Goal: Information Seeking & Learning: Learn about a topic

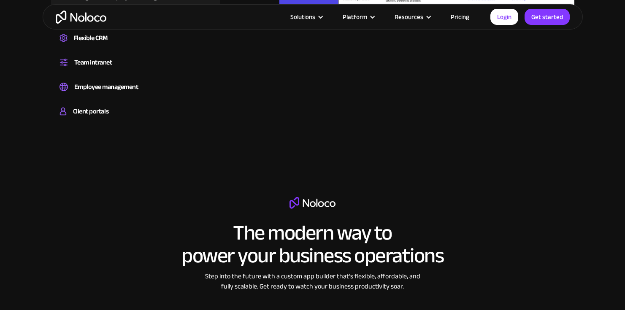
scroll to position [806, 0]
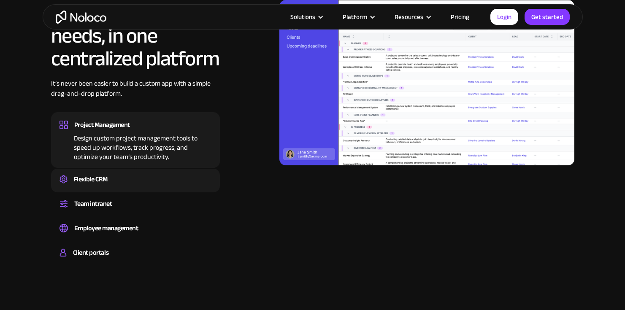
click at [107, 181] on div "Flexible CRM" at bounding box center [91, 179] width 34 height 13
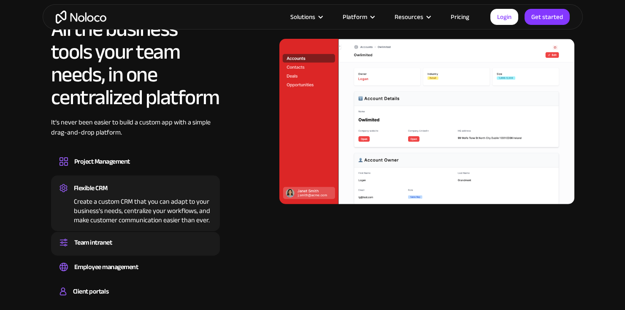
scroll to position [757, 0]
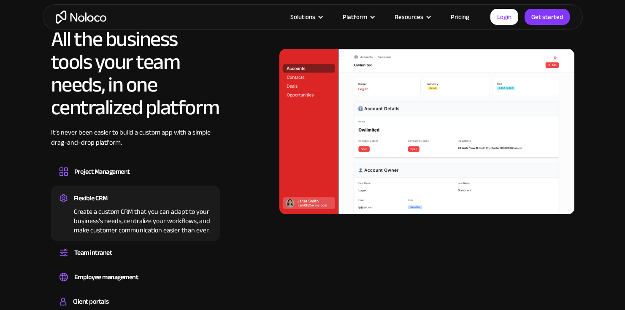
click at [133, 224] on div "Create a custom CRM that you can adapt to your business’s needs, centralize you…" at bounding box center [135, 220] width 152 height 30
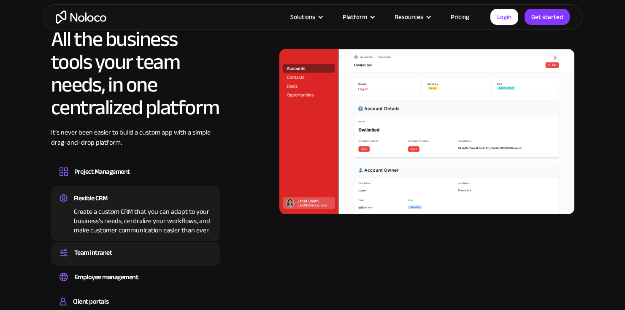
click at [118, 244] on div "Team intranet Set up a central space for your team to collaborate, share inform…" at bounding box center [135, 254] width 169 height 24
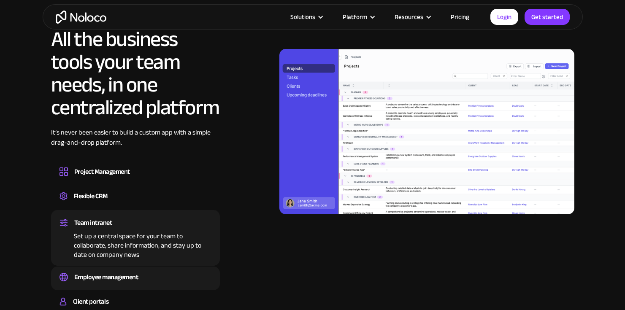
click at [129, 273] on div "Employee management" at bounding box center [106, 277] width 64 height 13
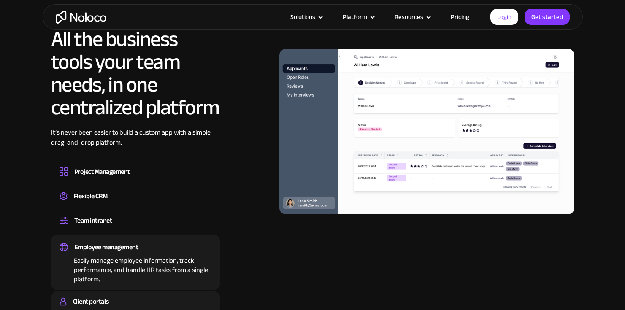
click at [104, 291] on div "Client portals Build a secure, fully-branded, and personalized client portal th…" at bounding box center [135, 303] width 169 height 24
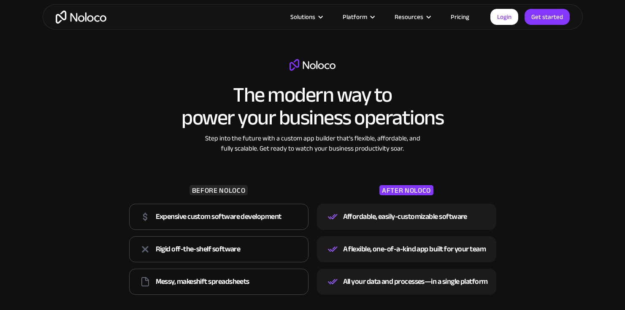
scroll to position [1129, 0]
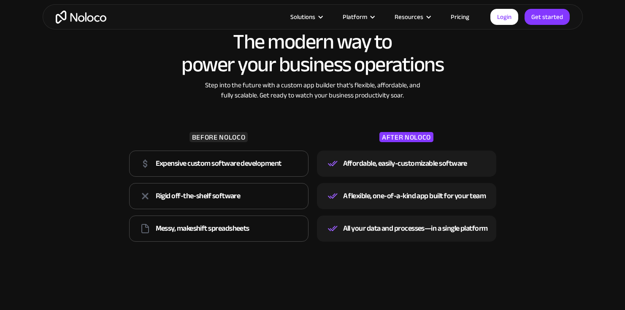
click at [460, 15] on link "Pricing" at bounding box center [460, 16] width 40 height 11
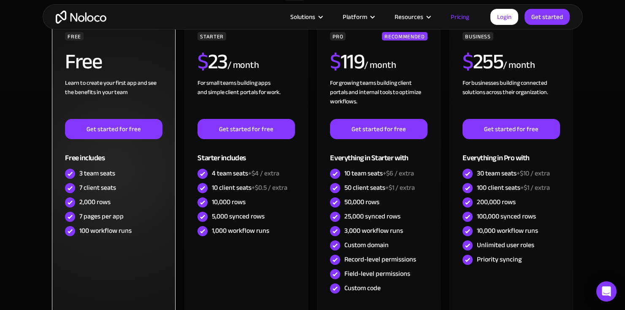
scroll to position [322, 0]
